Goal: Transaction & Acquisition: Purchase product/service

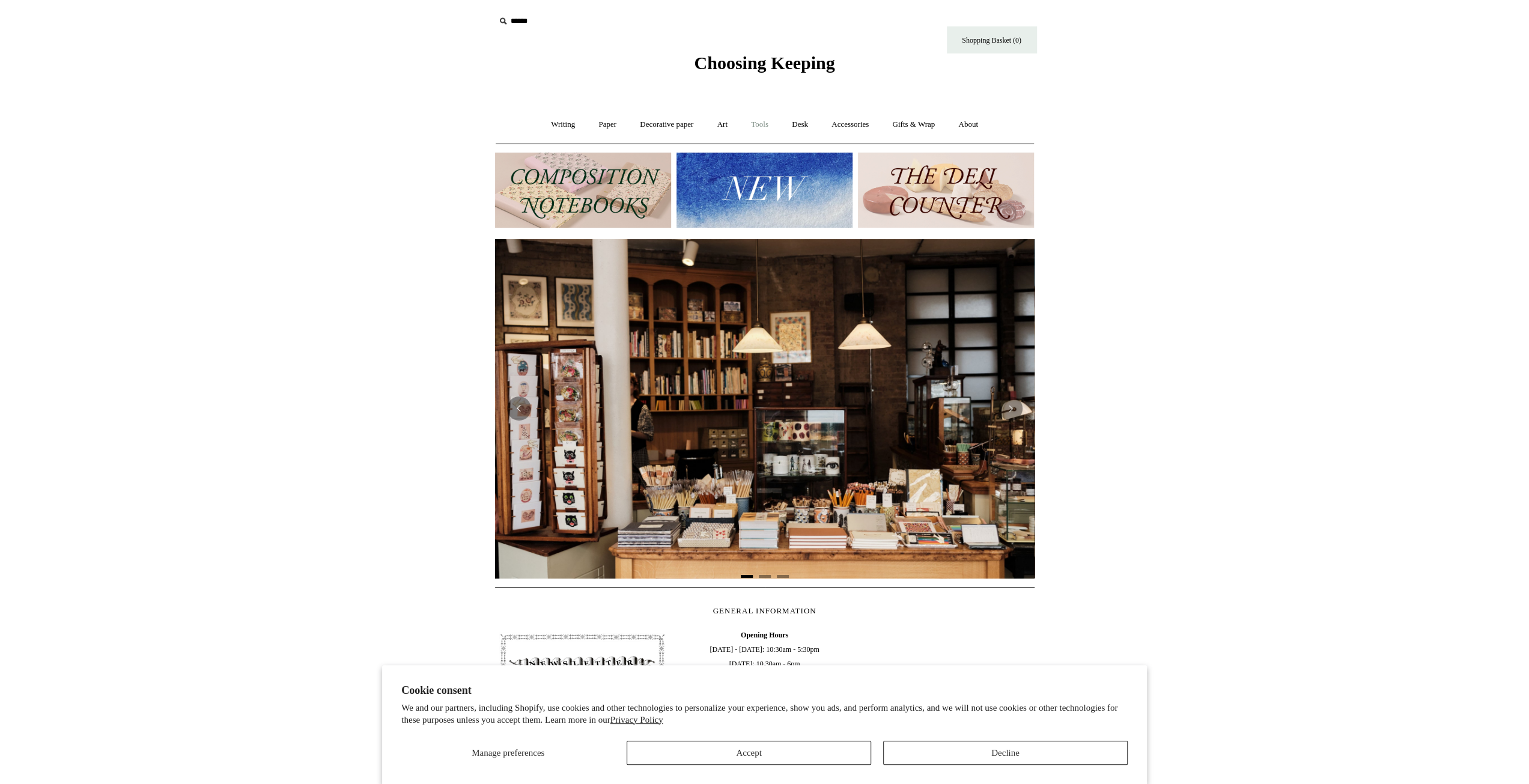
click at [757, 125] on link "Tools +" at bounding box center [759, 124] width 39 height 32
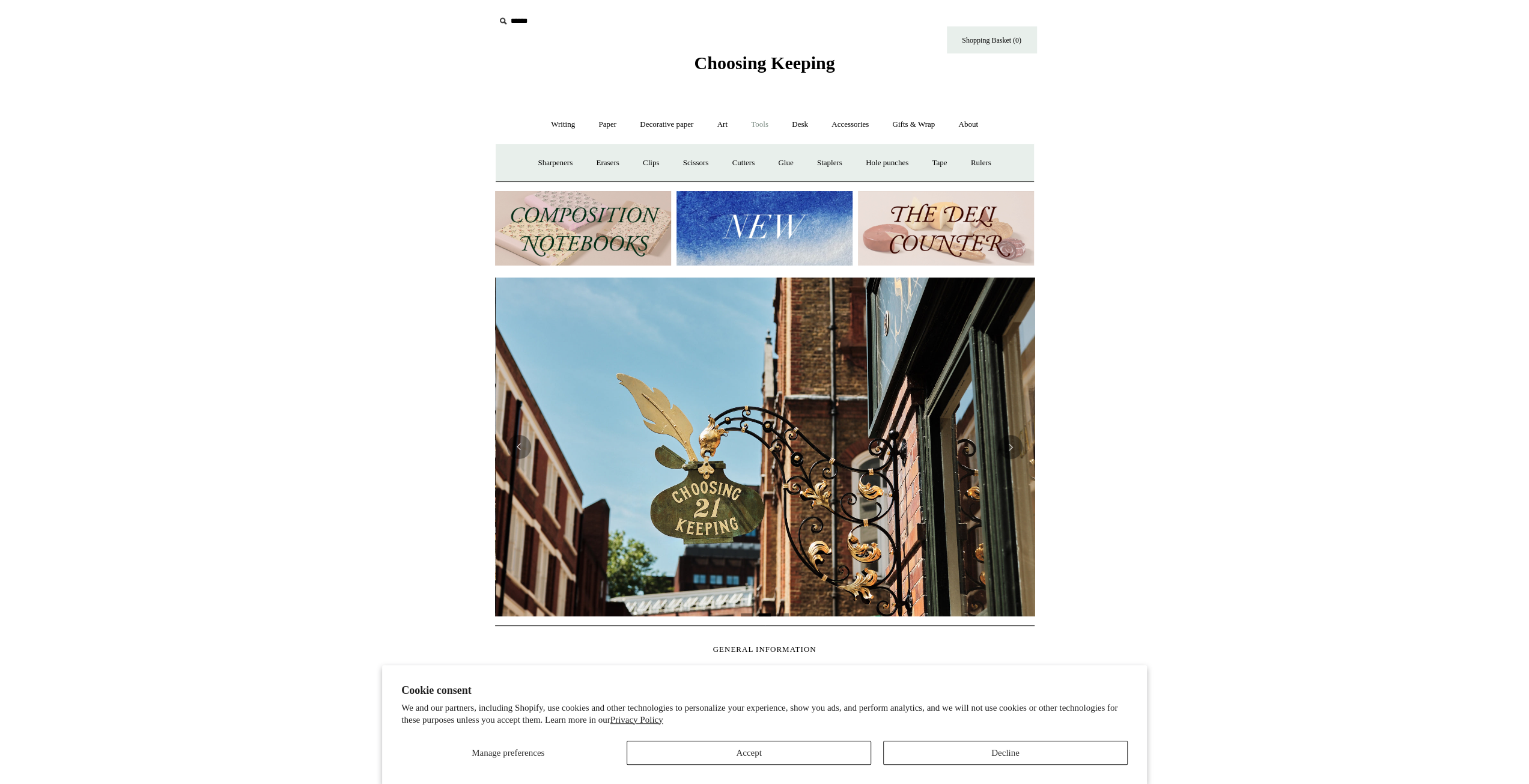
scroll to position [0, 540]
click at [803, 126] on link "Desk +" at bounding box center [800, 124] width 38 height 32
click at [656, 130] on link "Decorative paper +" at bounding box center [666, 124] width 75 height 32
click at [607, 123] on link "Paper +" at bounding box center [607, 124] width 40 height 32
click at [549, 121] on link "Writing +" at bounding box center [563, 124] width 46 height 32
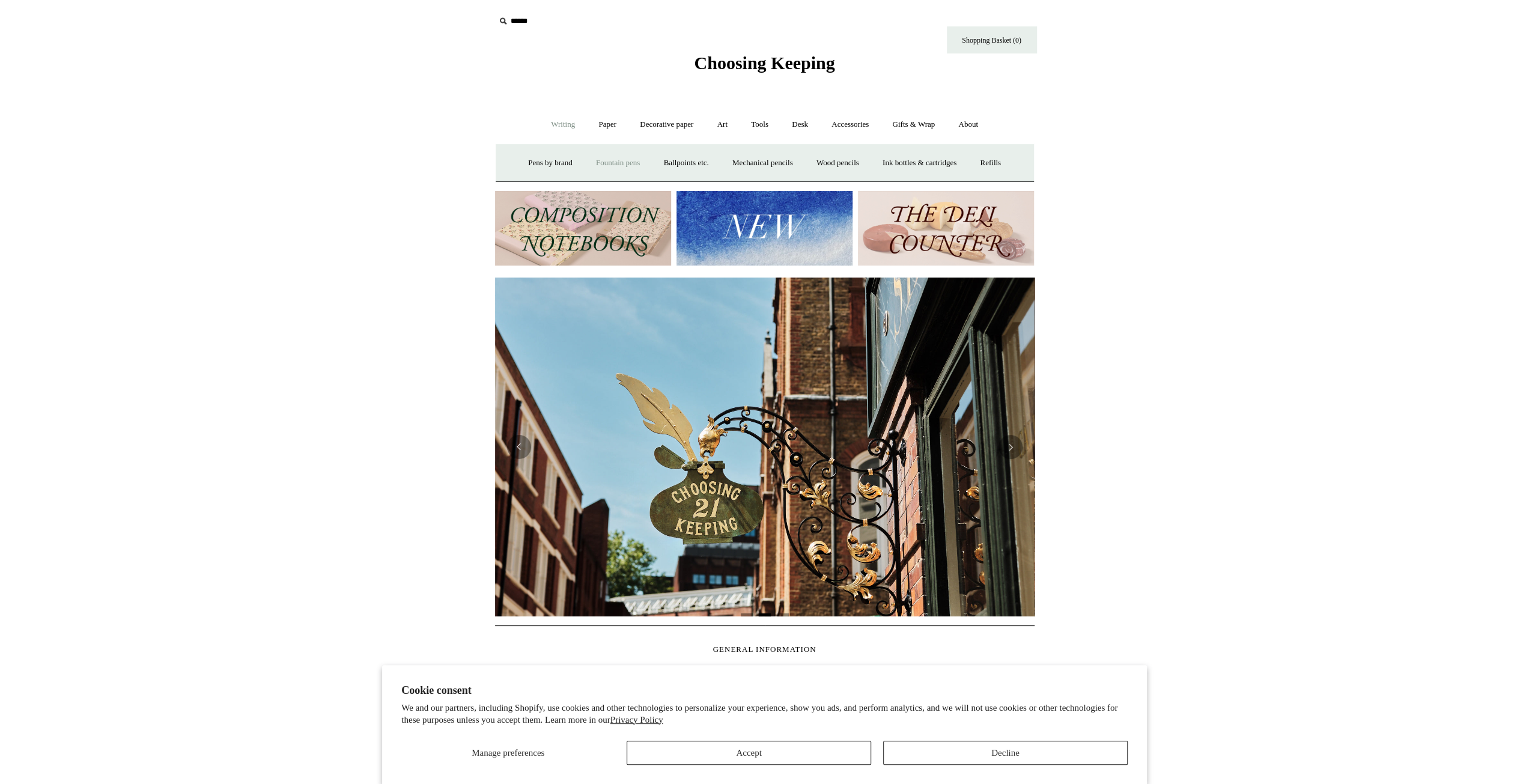
click at [613, 161] on link "Fountain pens +" at bounding box center [618, 163] width 66 height 32
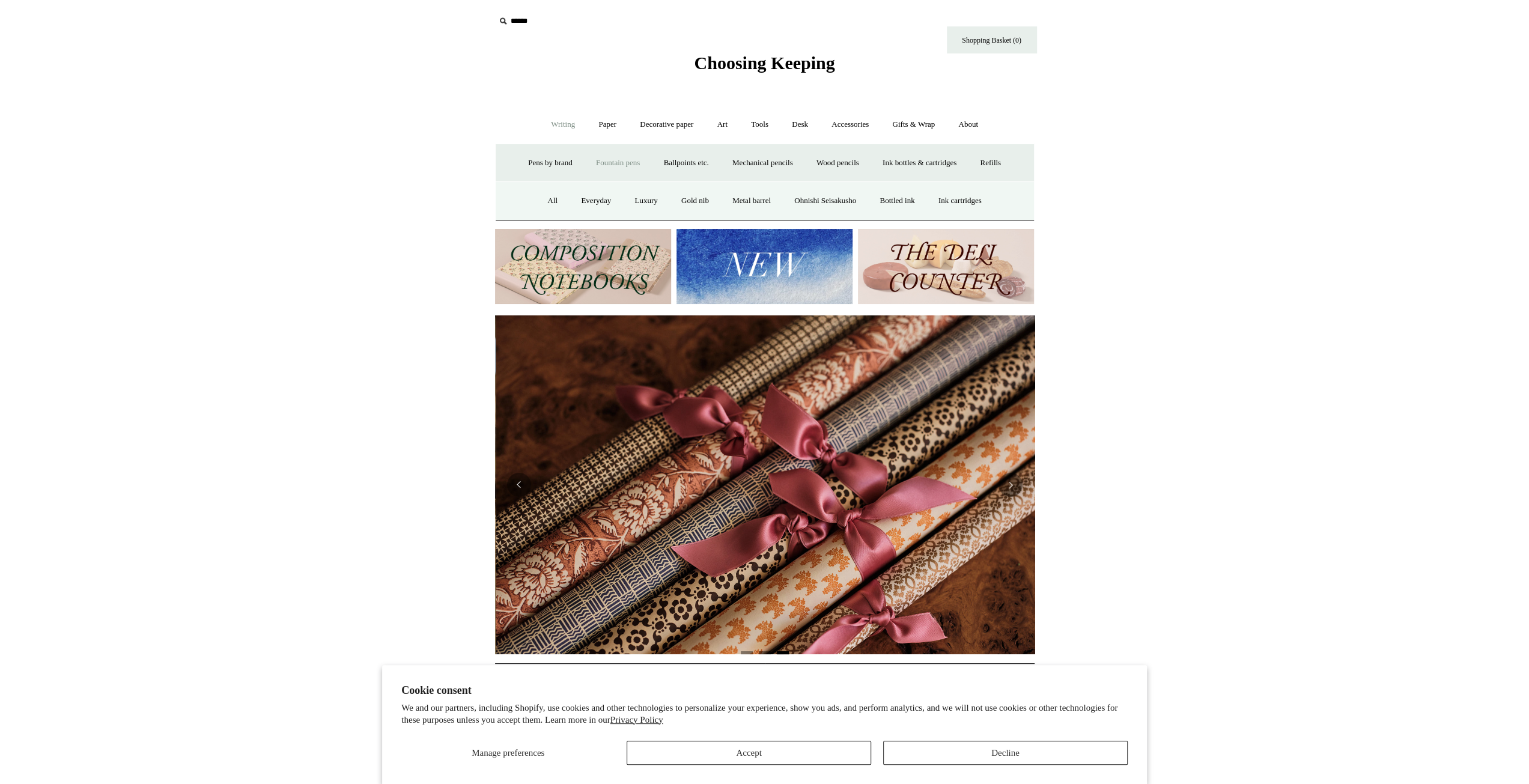
scroll to position [0, 1079]
click at [544, 206] on link "All" at bounding box center [552, 201] width 32 height 32
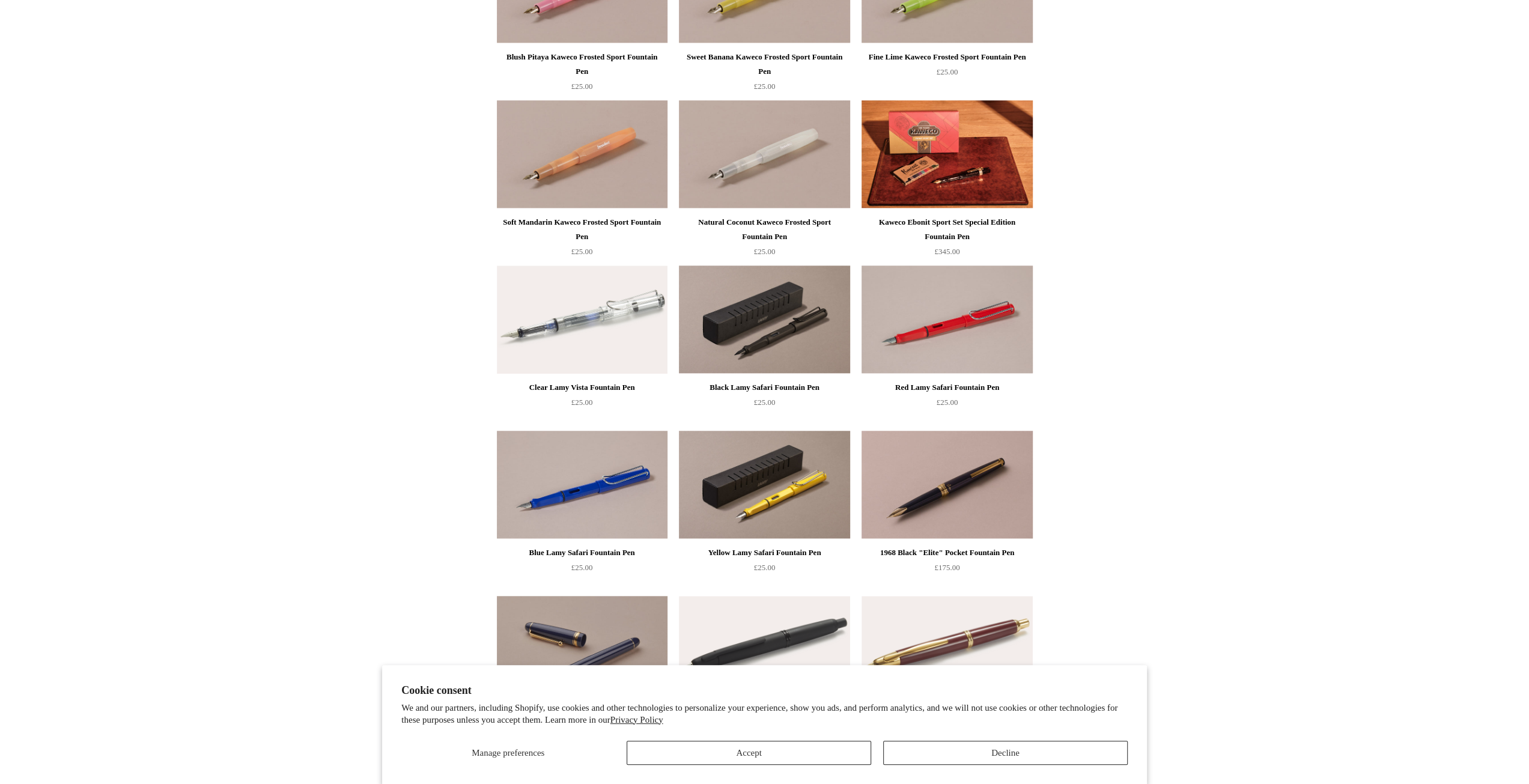
scroll to position [901, 0]
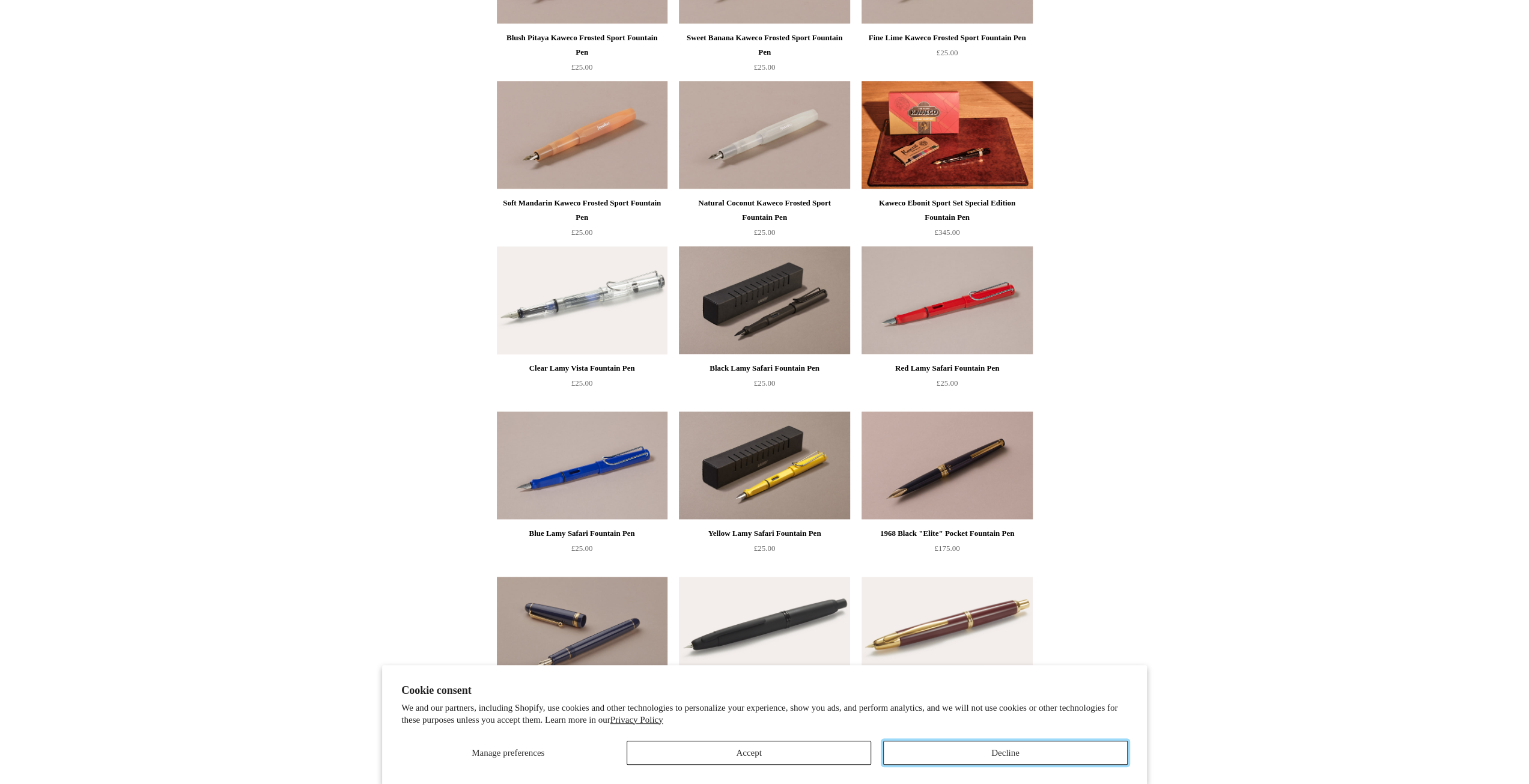
drag, startPoint x: 1070, startPoint y: 756, endPoint x: 1022, endPoint y: 747, distance: 48.8
click at [1070, 756] on button "Decline" at bounding box center [1005, 752] width 245 height 24
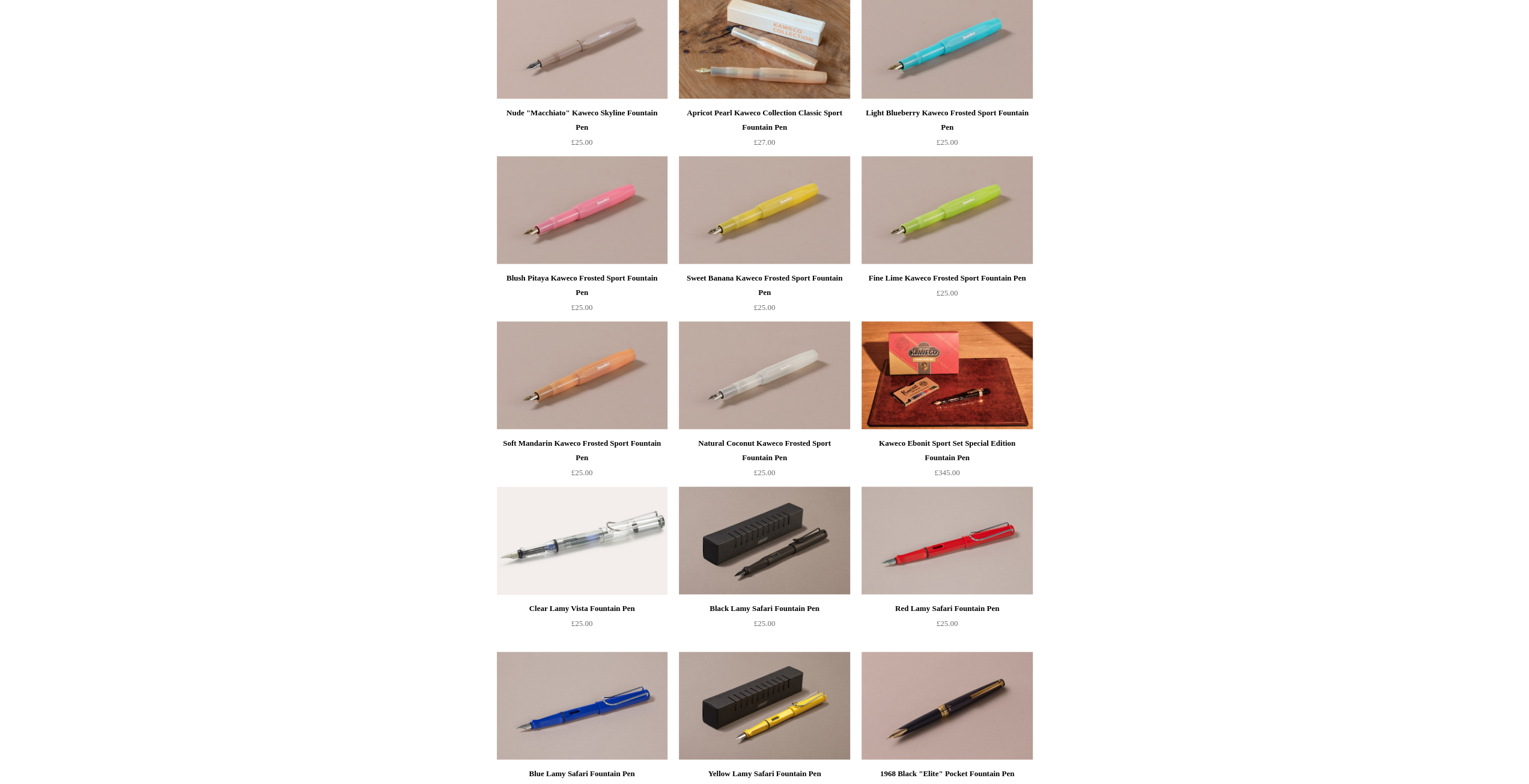
scroll to position [721, 0]
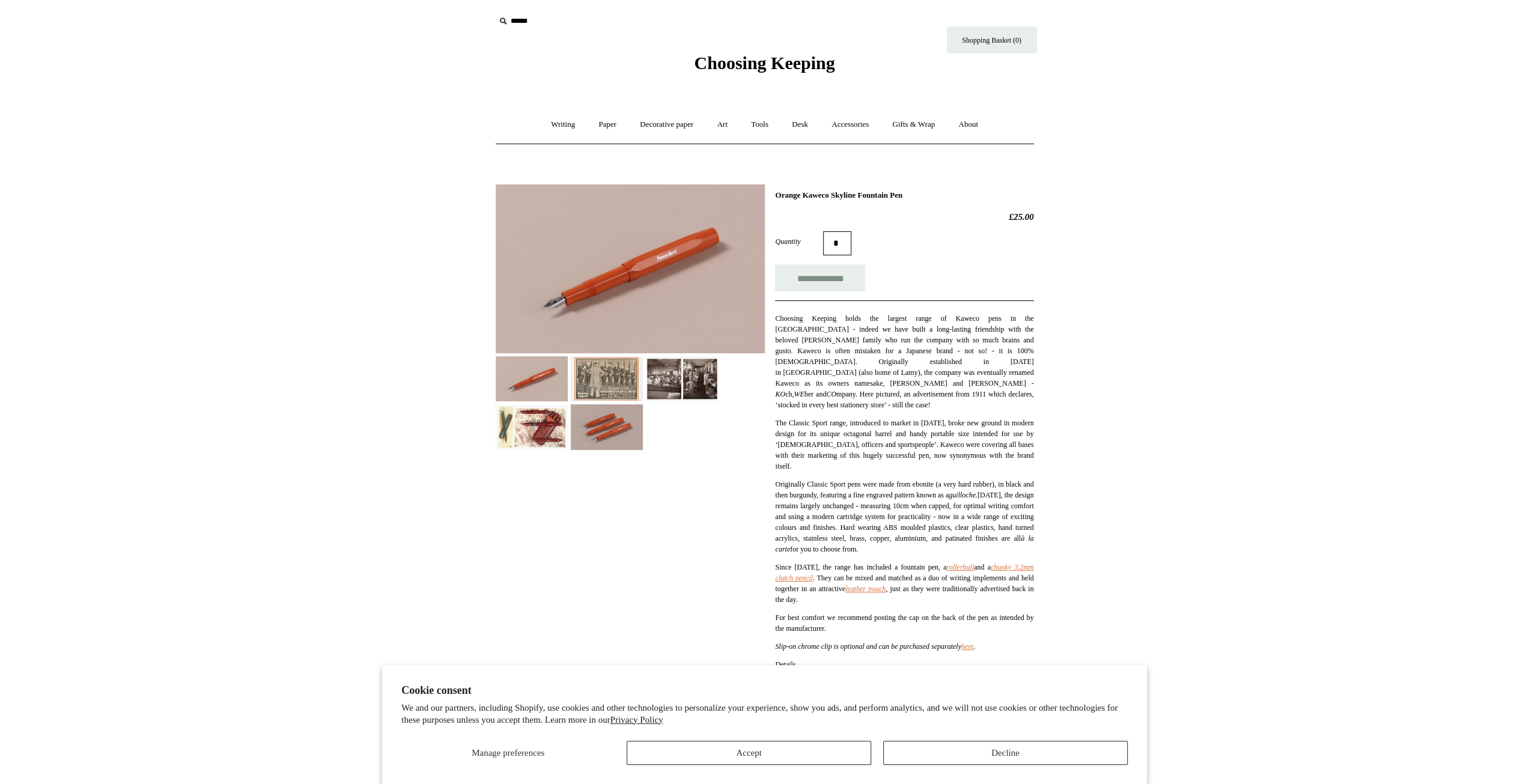
click at [537, 436] on img at bounding box center [532, 426] width 72 height 45
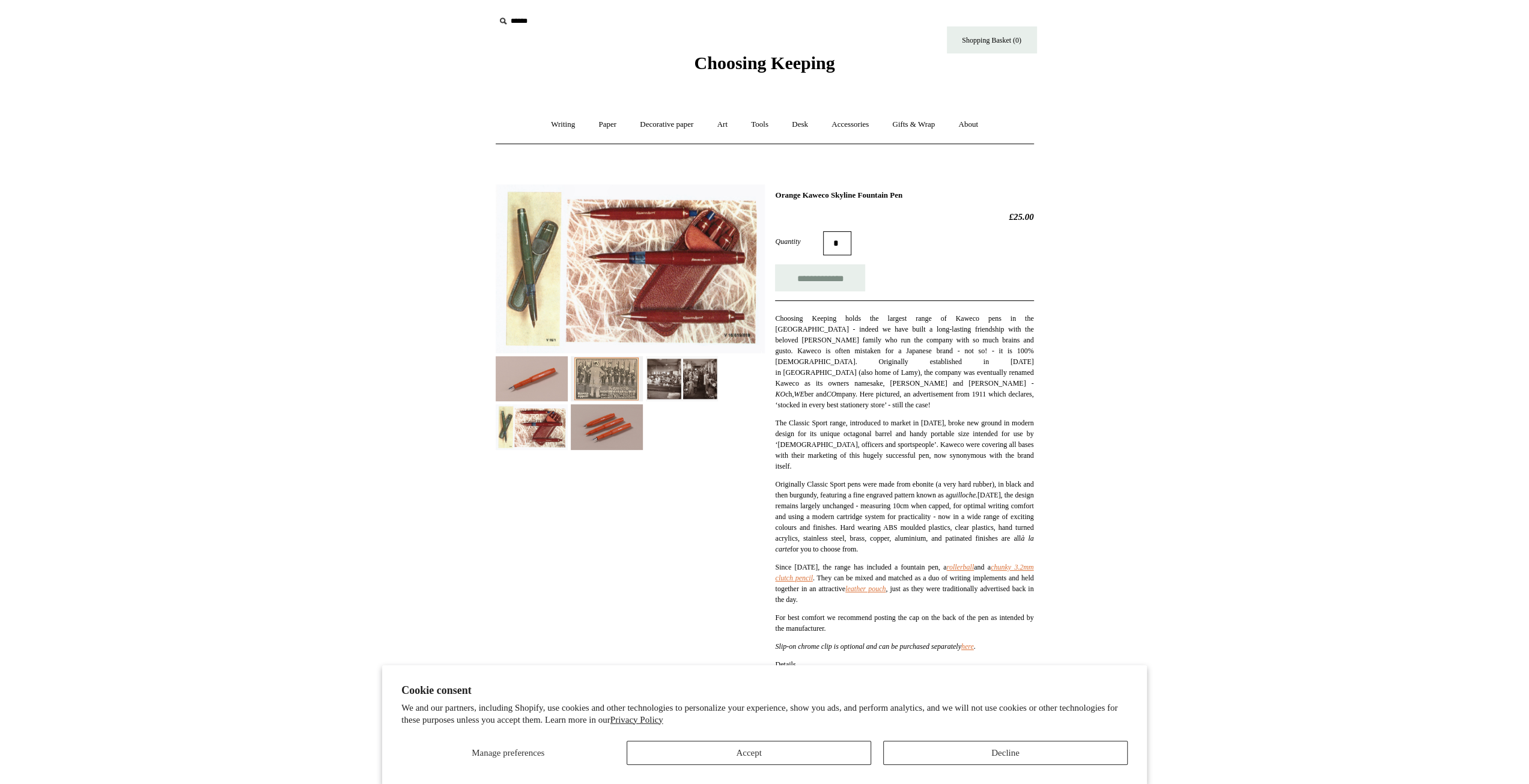
click at [601, 413] on img at bounding box center [607, 426] width 72 height 45
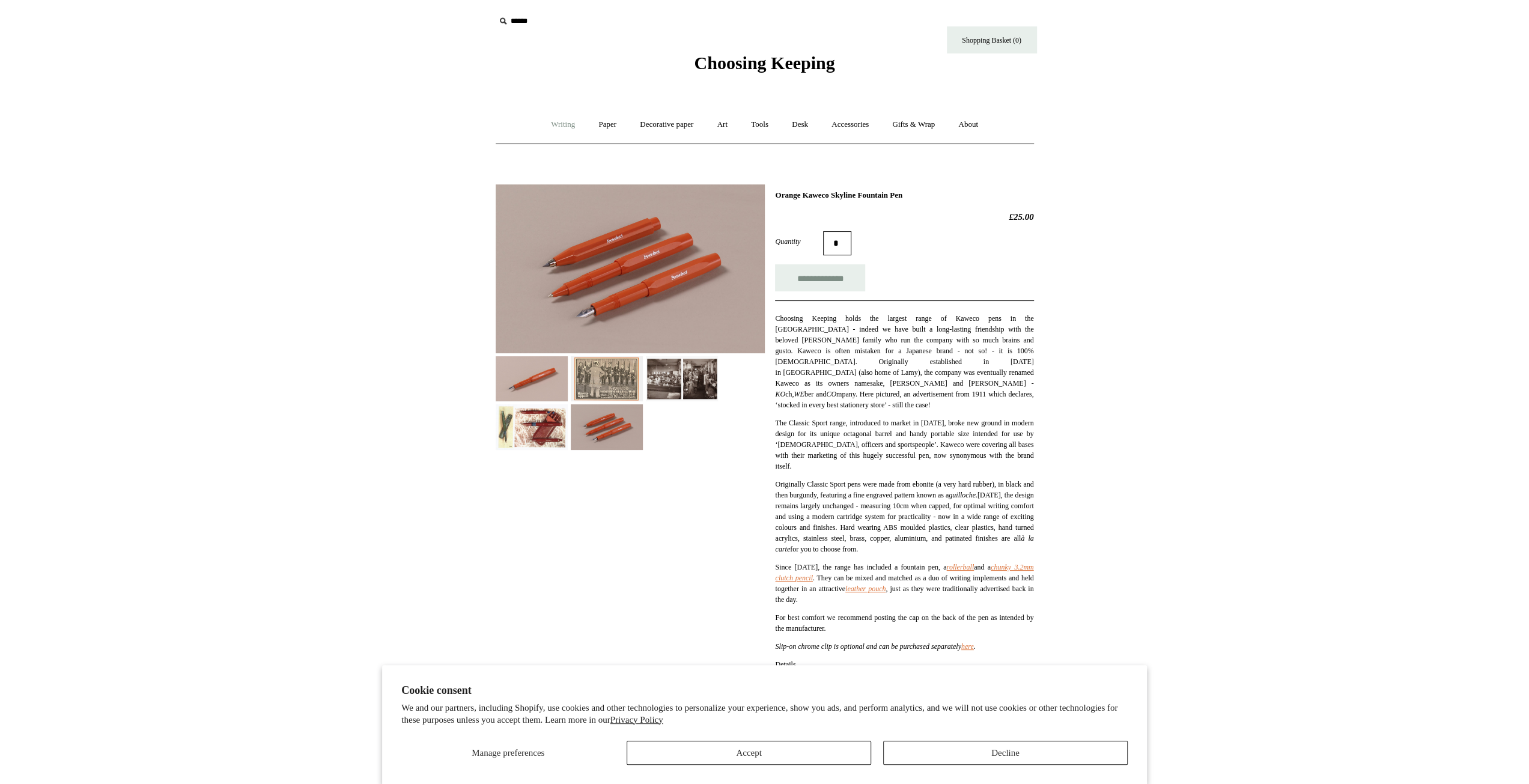
click at [548, 127] on link "Writing +" at bounding box center [563, 124] width 46 height 32
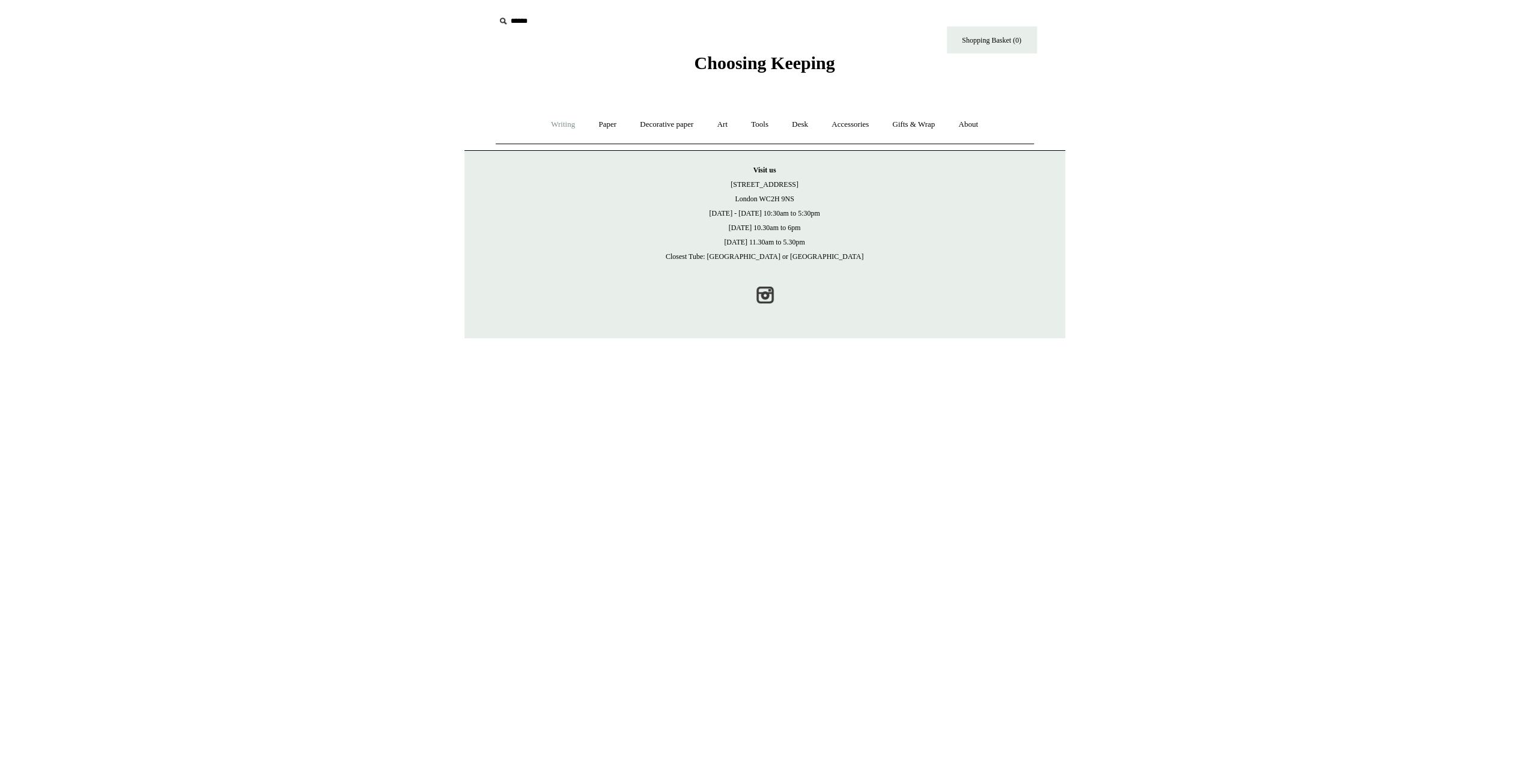
click at [548, 125] on link "Writing +" at bounding box center [563, 124] width 46 height 32
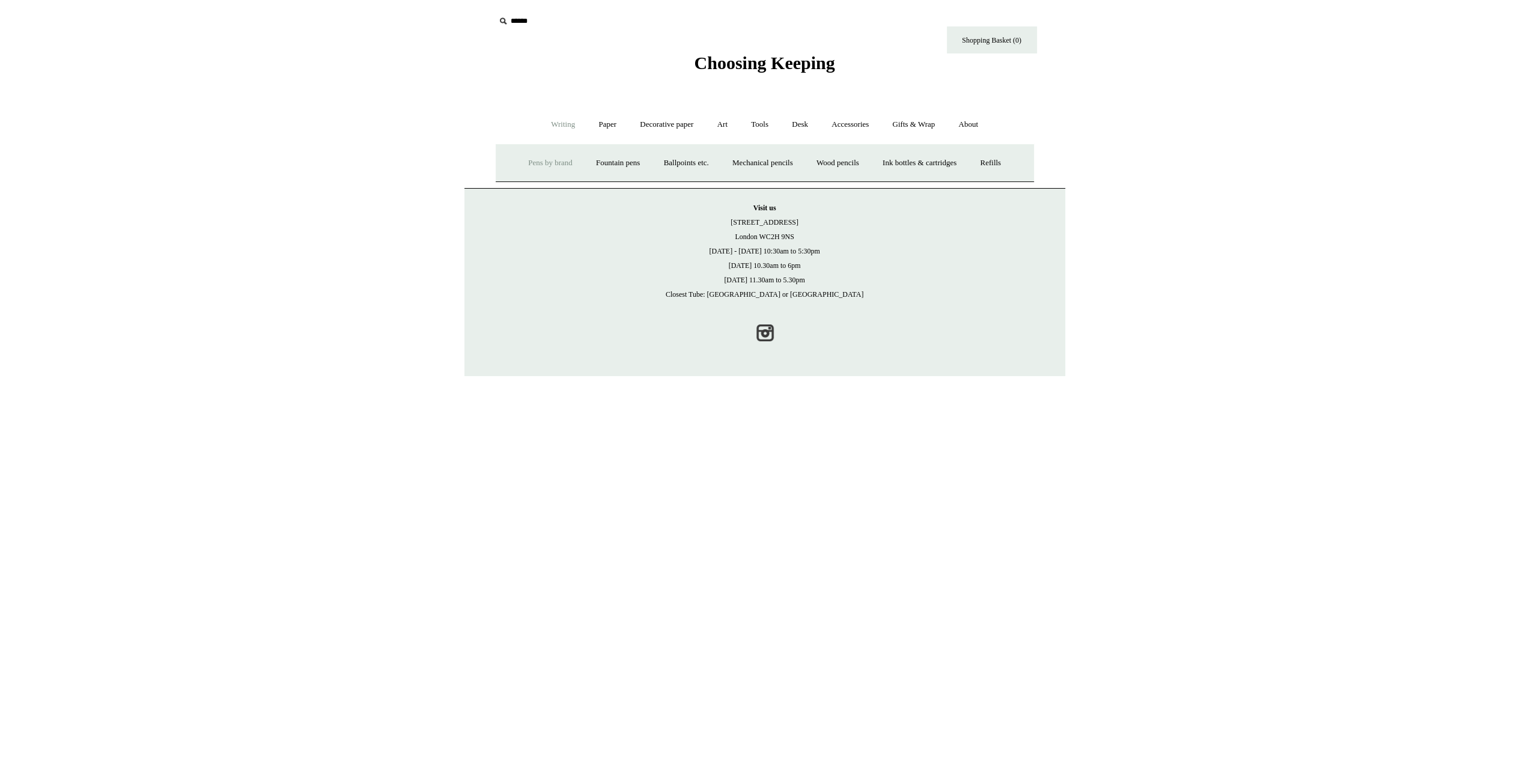
click at [552, 165] on link "Pens by brand +" at bounding box center [550, 163] width 66 height 32
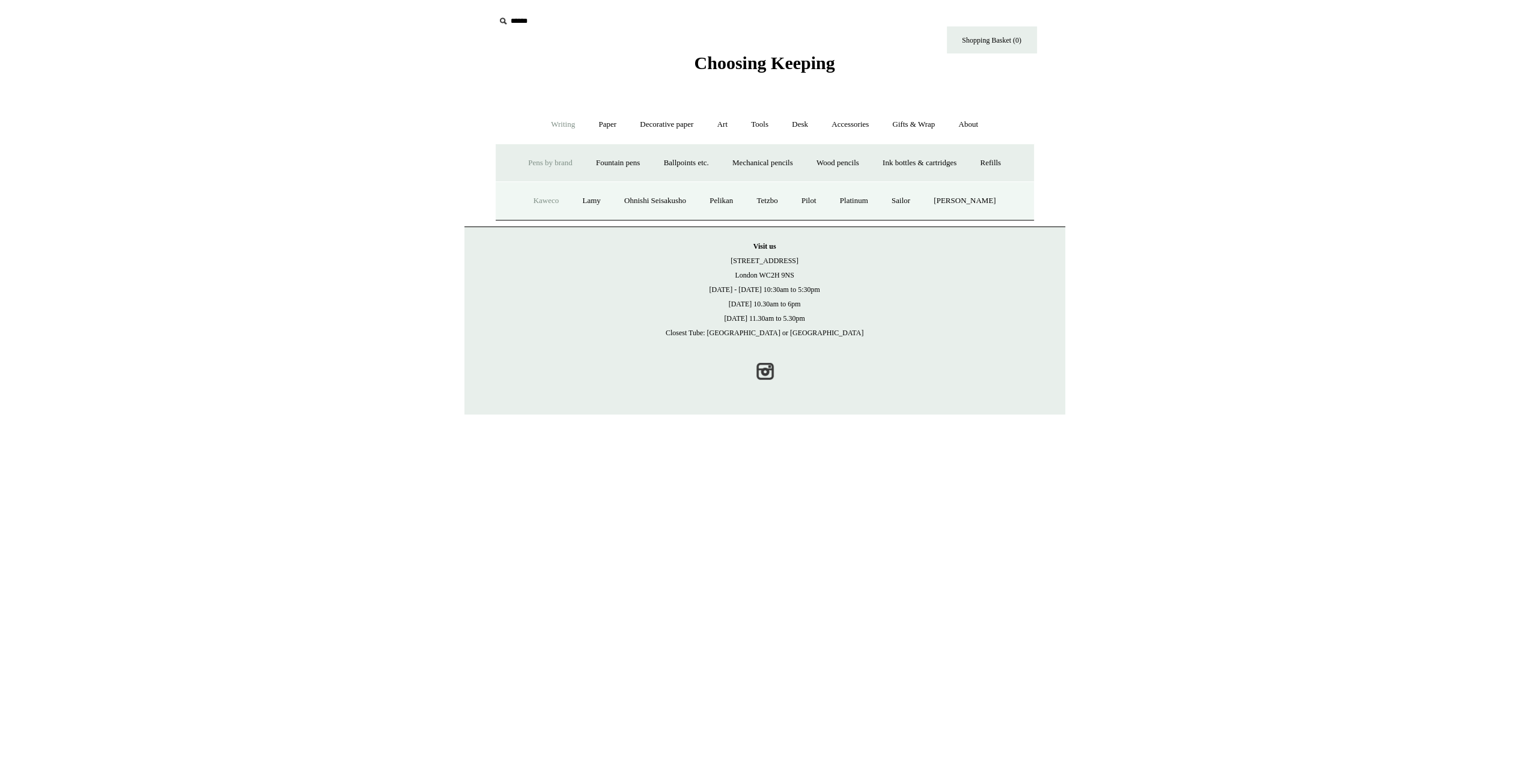
click at [552, 206] on link "Kaweco" at bounding box center [546, 201] width 48 height 32
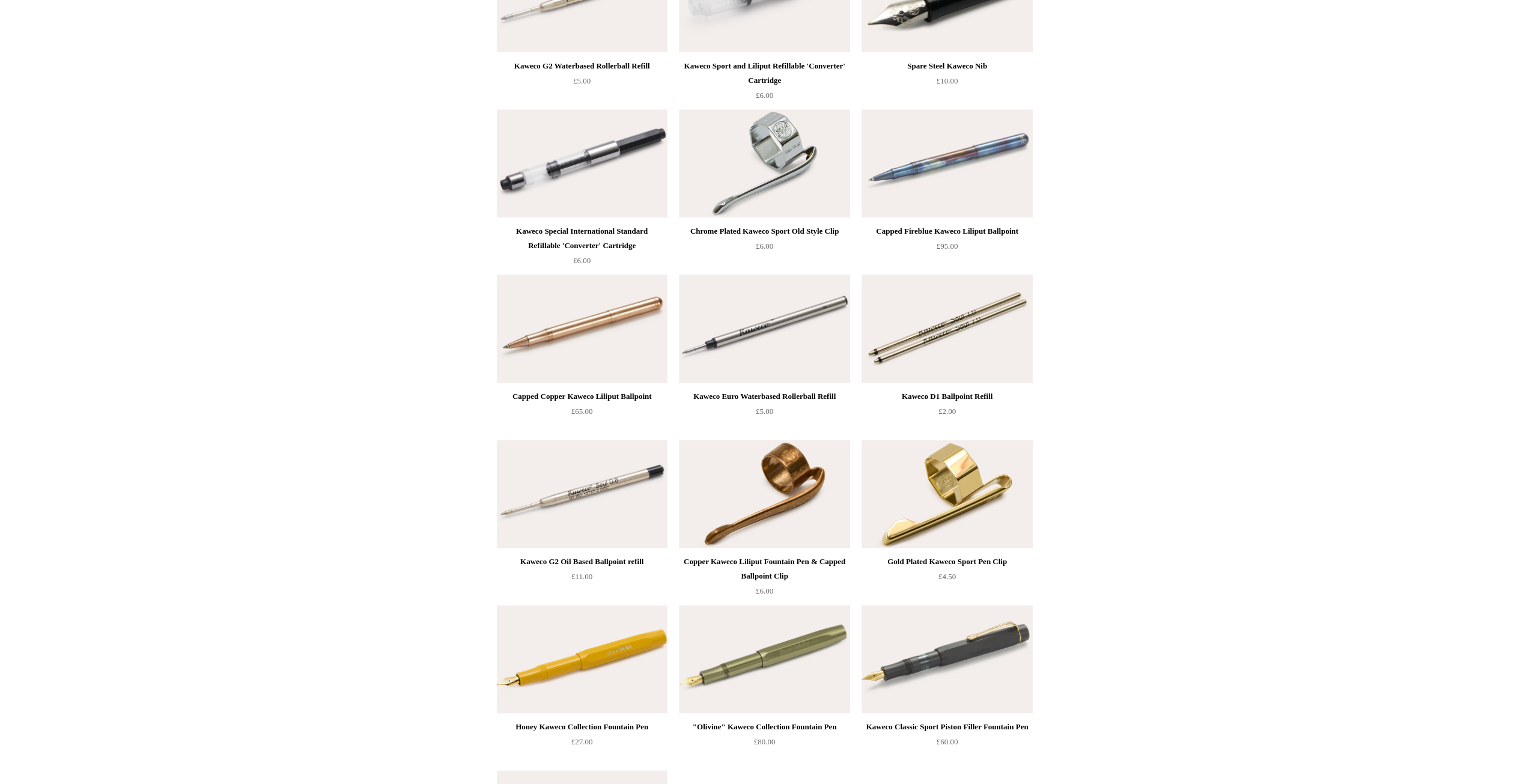
scroll to position [6339, 0]
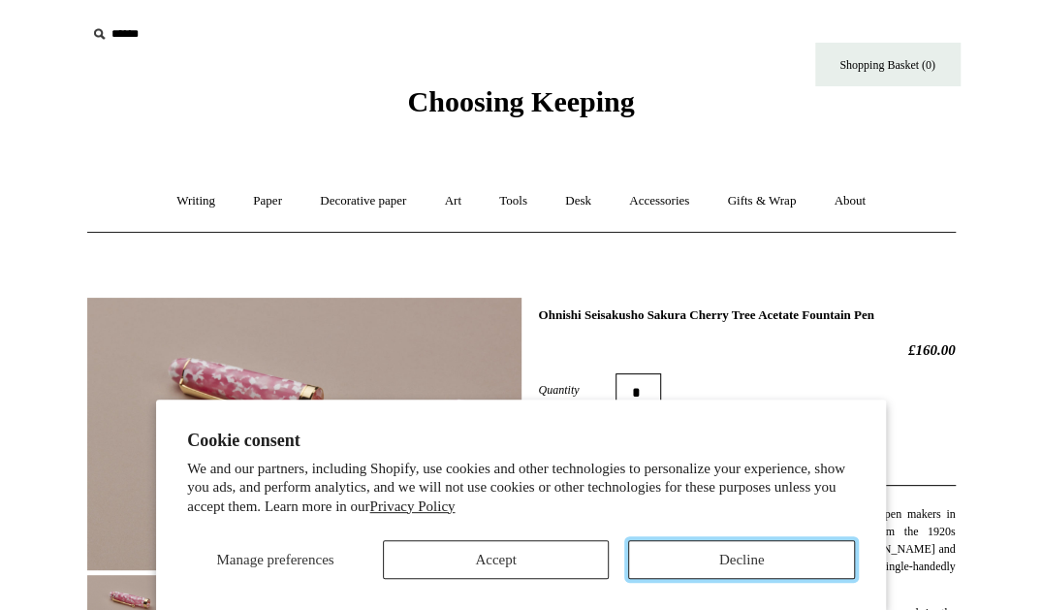
click at [695, 566] on button "Decline" at bounding box center [741, 559] width 227 height 39
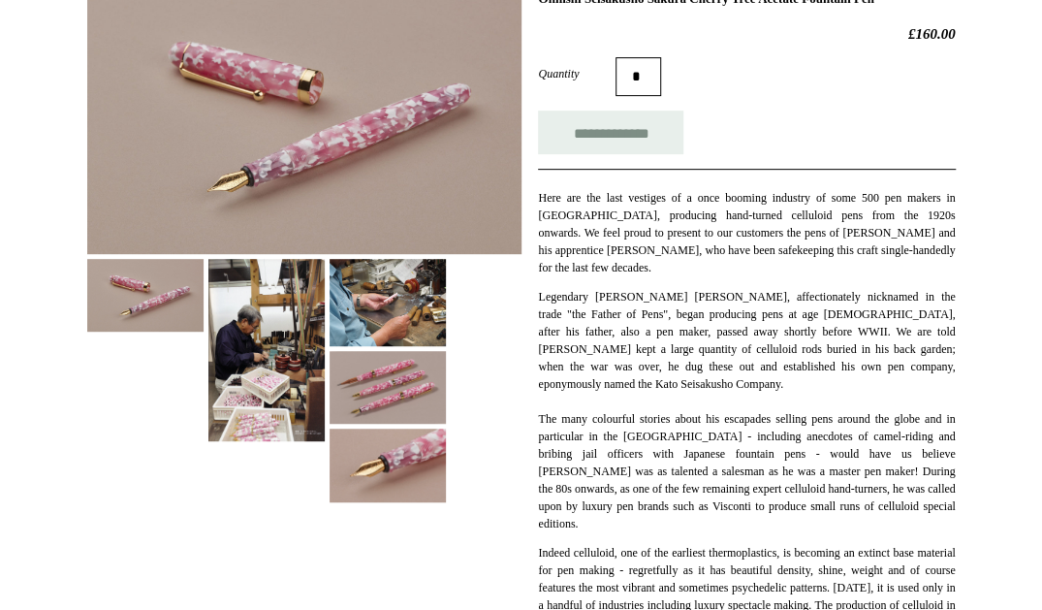
scroll to position [291, 0]
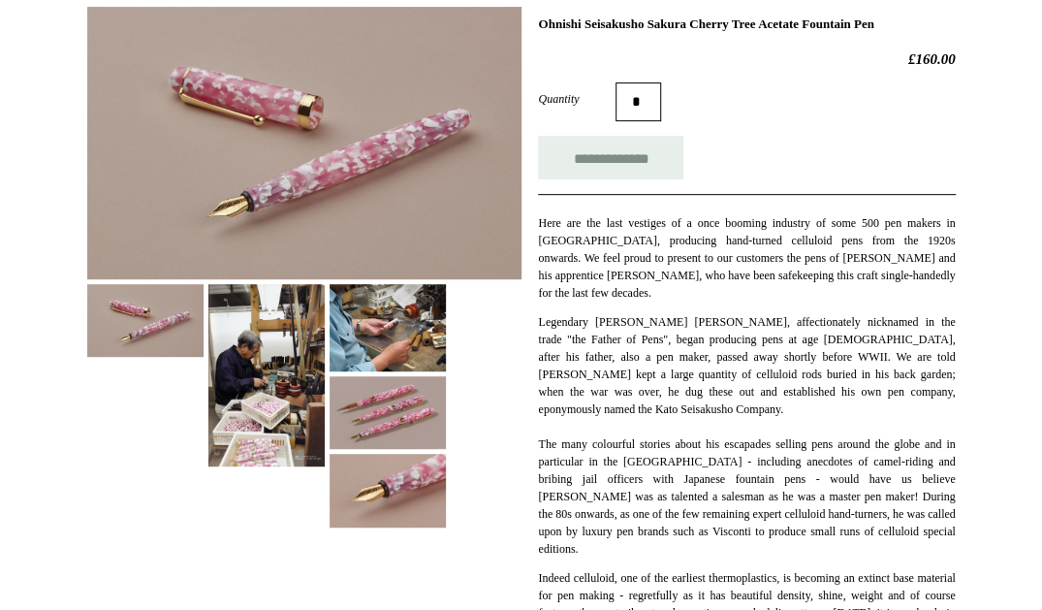
click at [379, 392] on img at bounding box center [388, 412] width 116 height 73
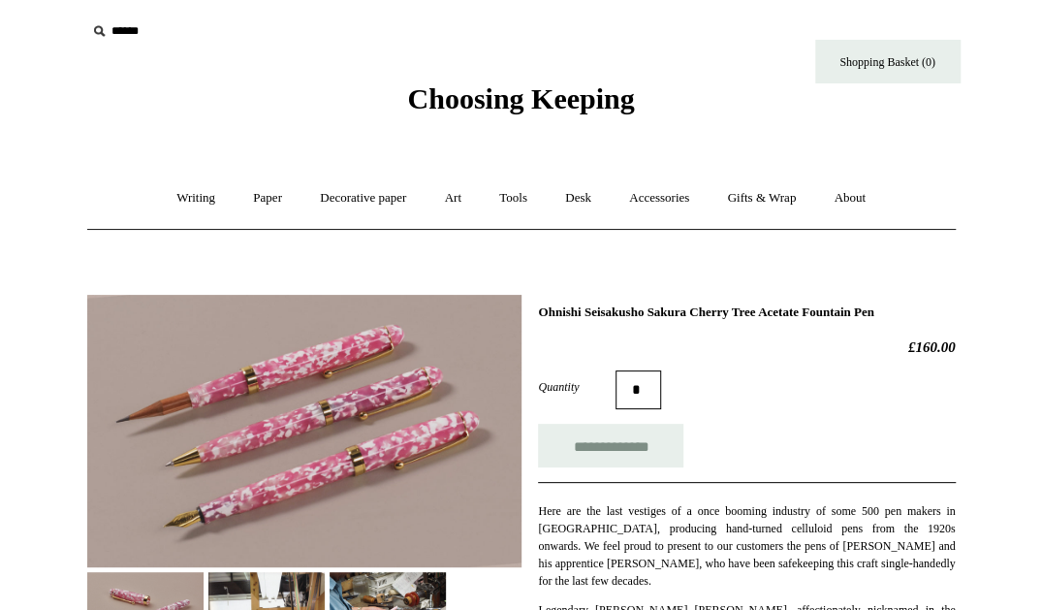
scroll to position [0, 0]
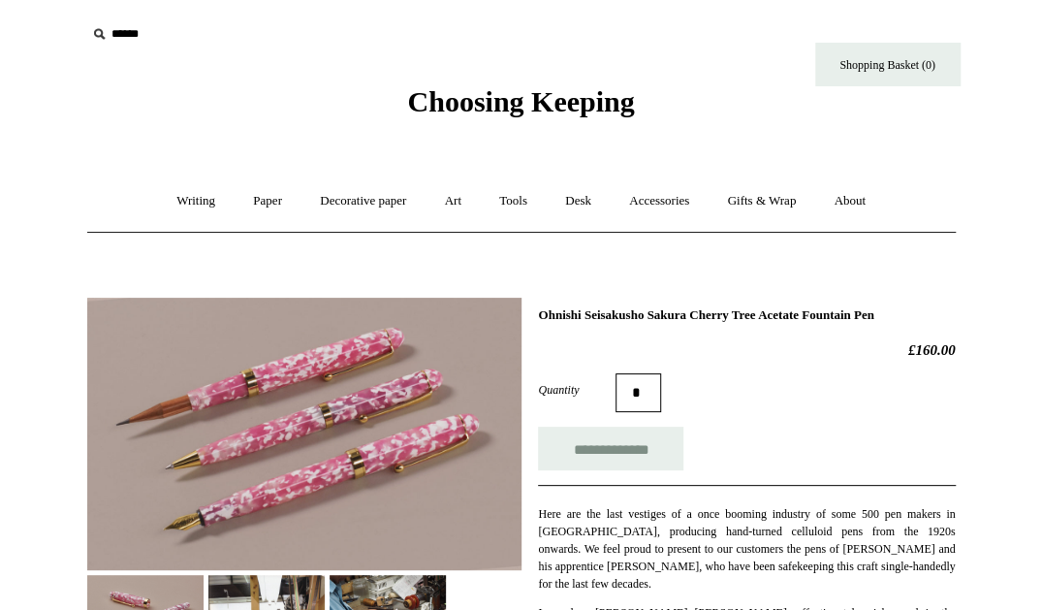
click at [148, 575] on img at bounding box center [145, 611] width 116 height 73
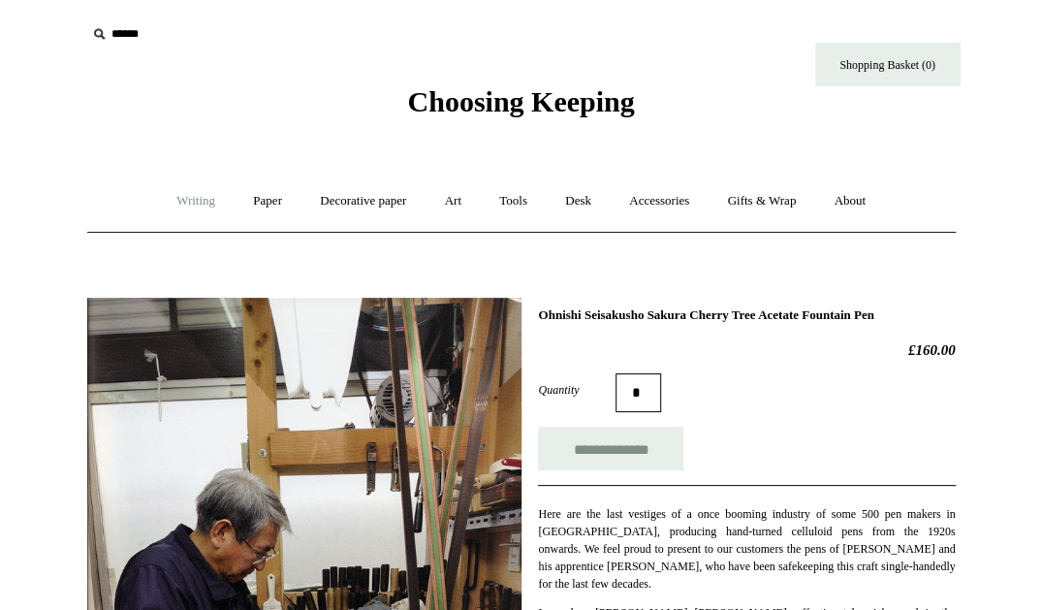
click at [190, 210] on link "Writing +" at bounding box center [196, 200] width 74 height 51
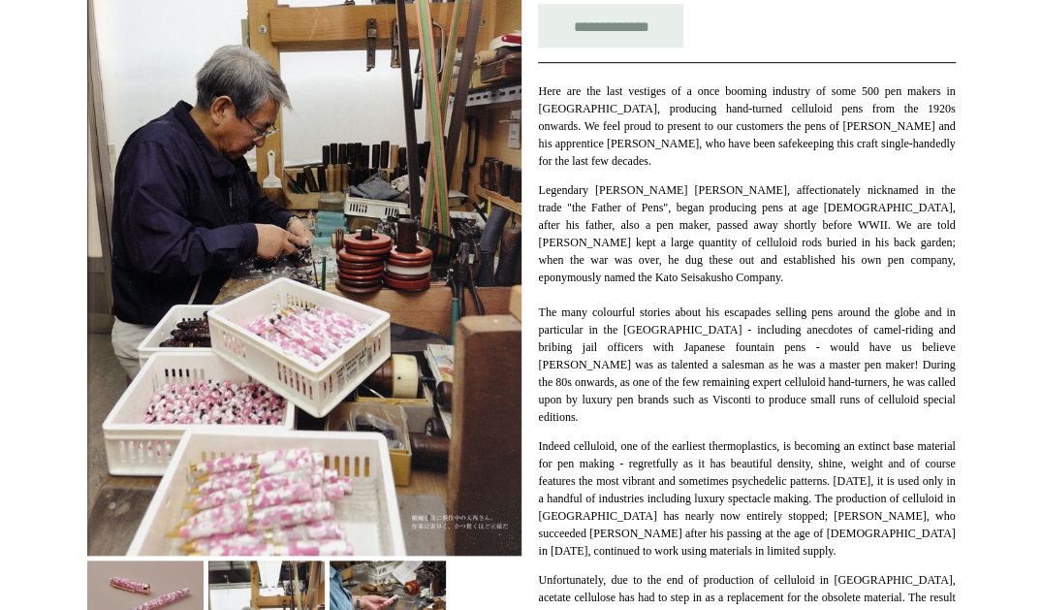
click at [700, 410] on p "Legendary Mr Kato Kiyoshi, affectionately nicknamed in the trade "the Father of…" at bounding box center [746, 303] width 417 height 244
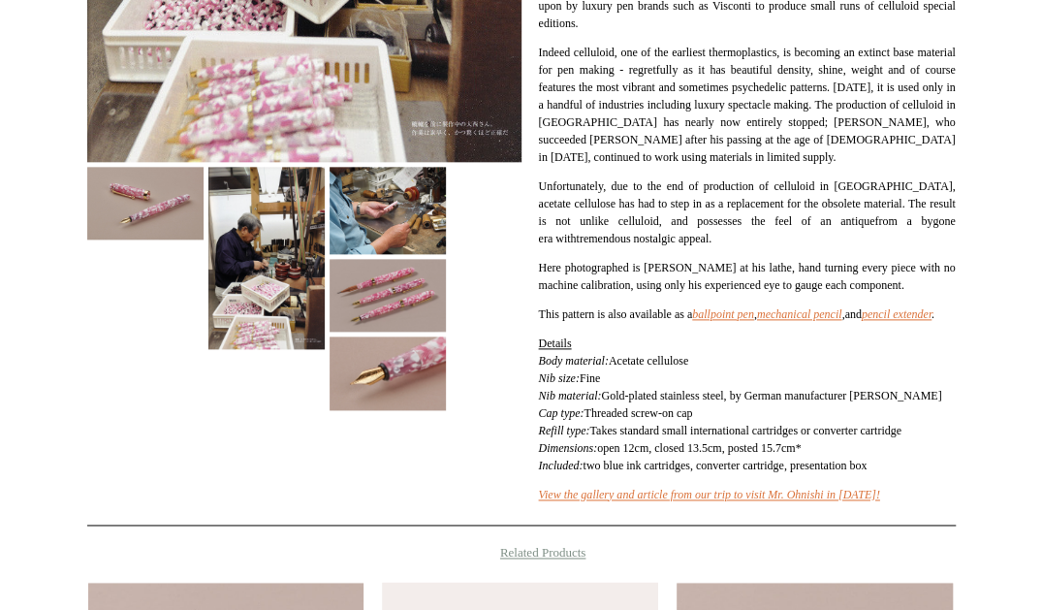
scroll to position [1260, 0]
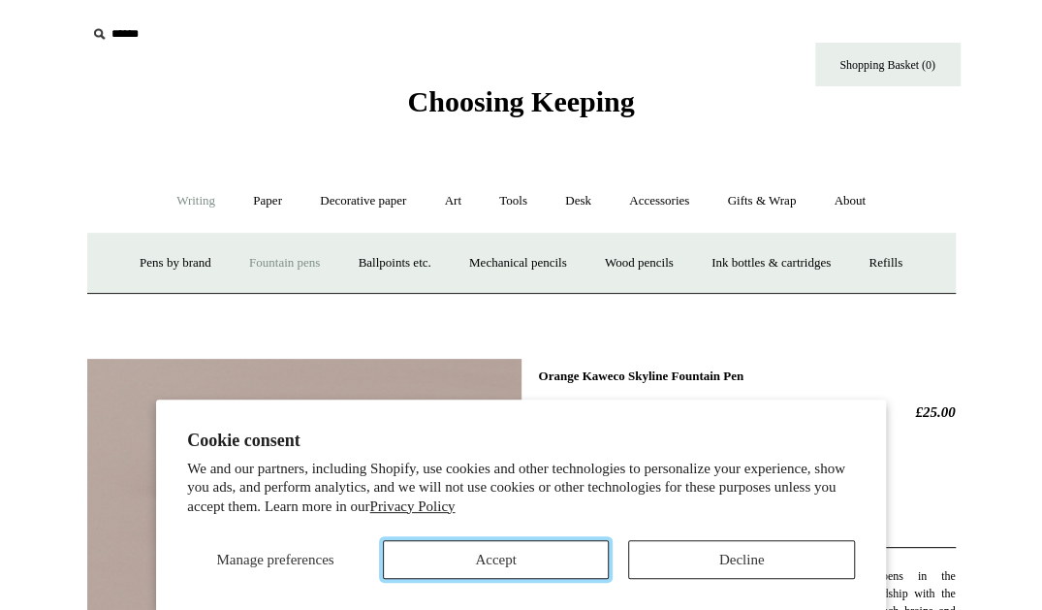
click at [558, 556] on button "Accept" at bounding box center [496, 559] width 227 height 39
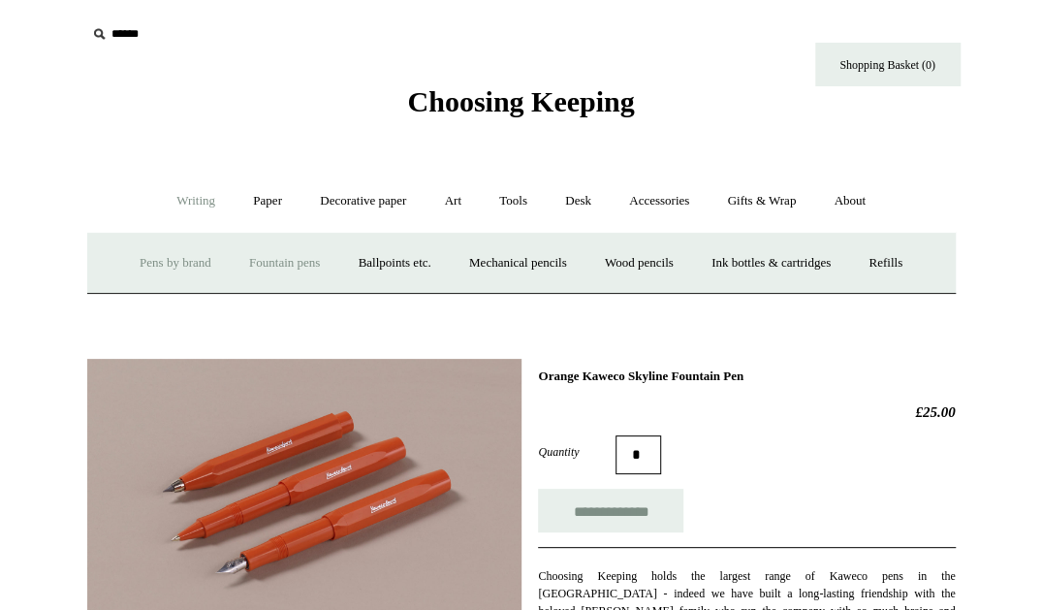
drag, startPoint x: 283, startPoint y: 267, endPoint x: 157, endPoint y: 257, distance: 126.4
click at [157, 257] on link "Pens by brand +" at bounding box center [175, 263] width 107 height 51
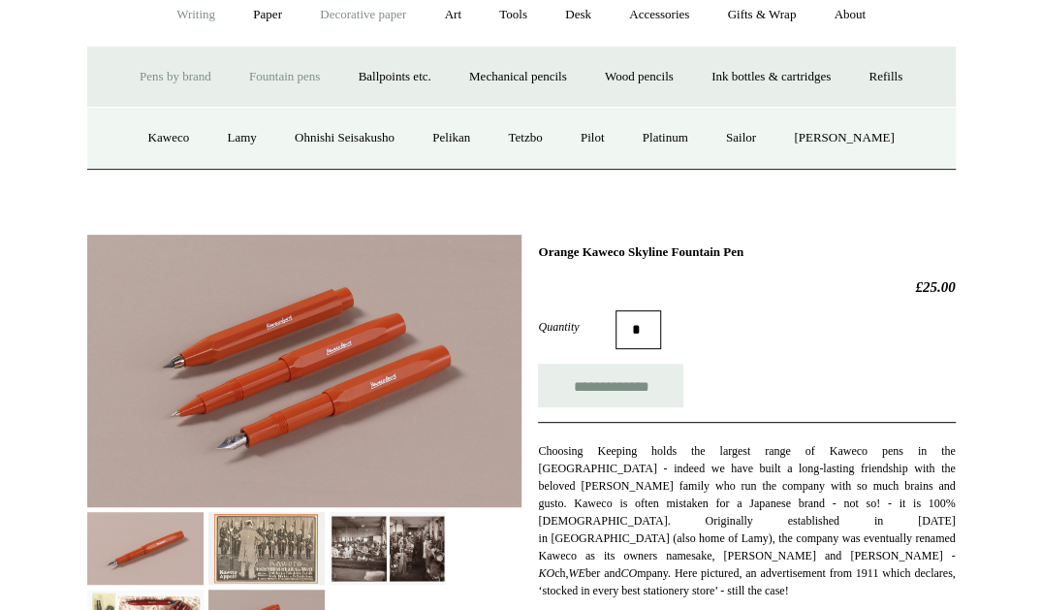
scroll to position [194, 0]
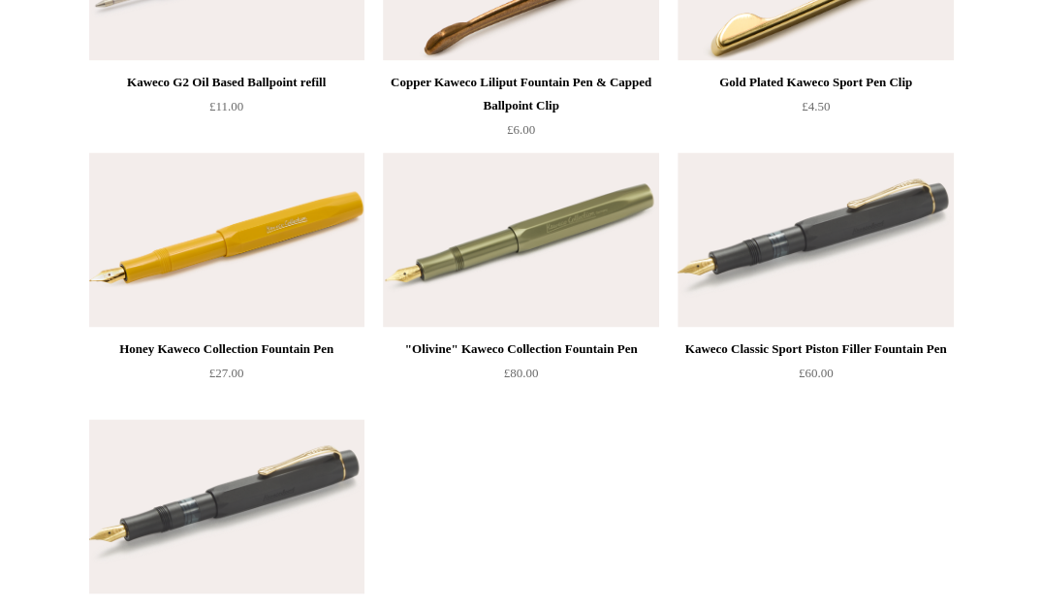
scroll to position [10470, 0]
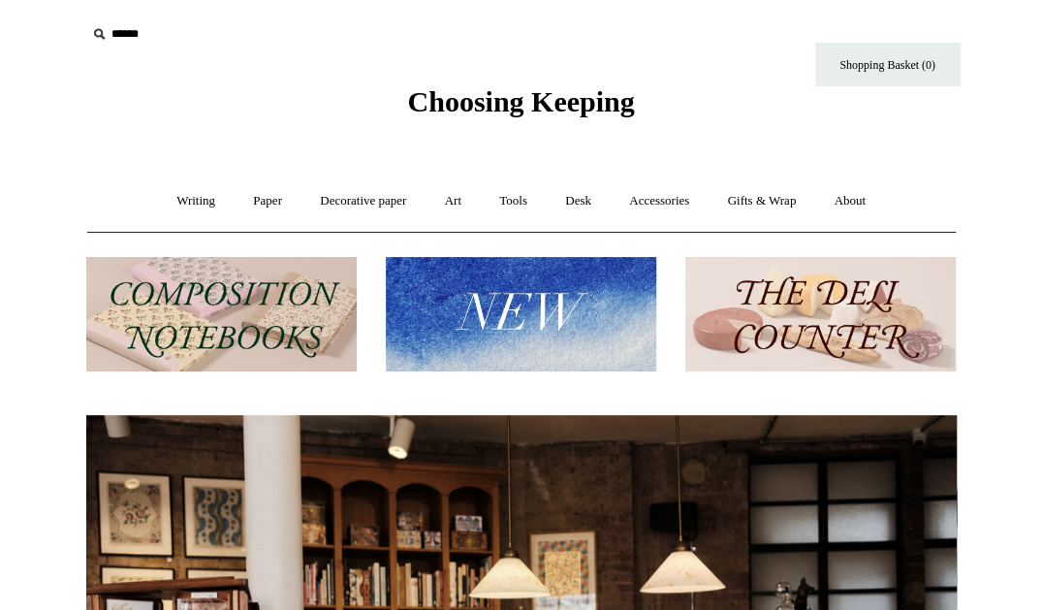
click at [139, 32] on input "text" at bounding box center [205, 34] width 238 height 36
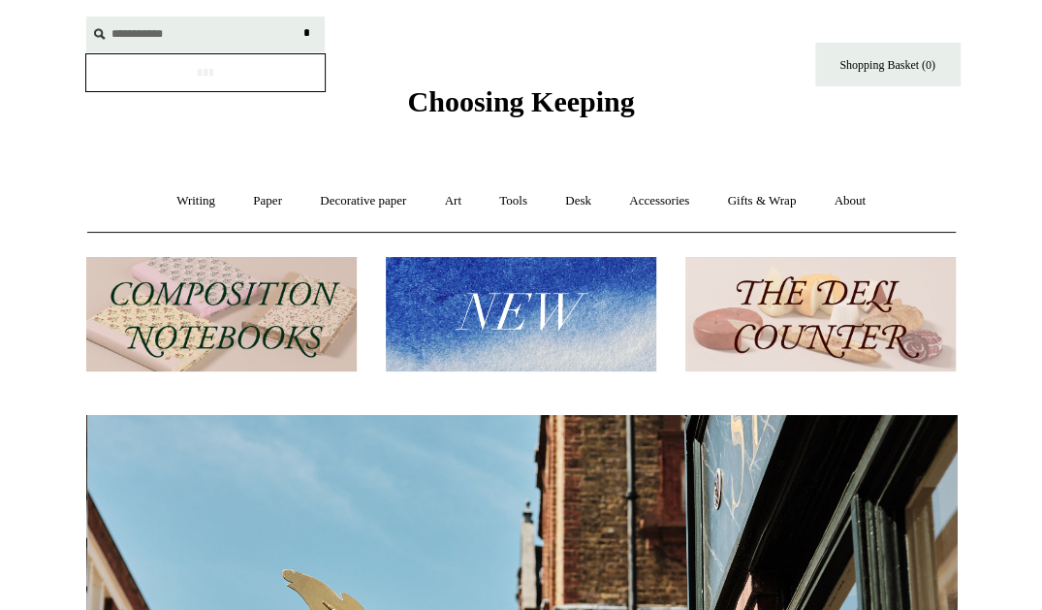
scroll to position [0, 871]
type input "**********"
click at [298, 16] on input "*" at bounding box center [307, 33] width 19 height 34
